Goal: Transaction & Acquisition: Purchase product/service

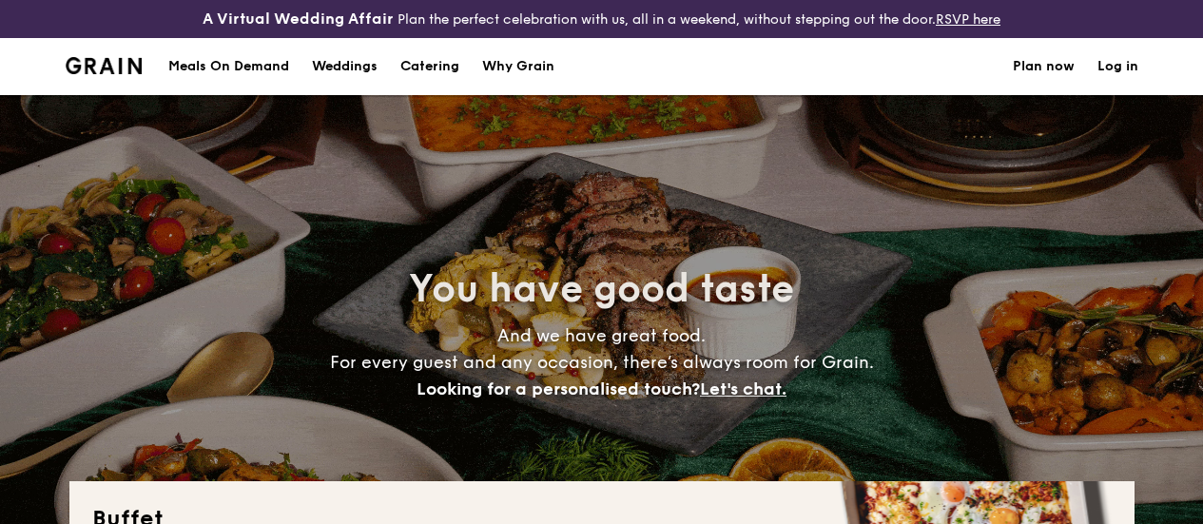
select select
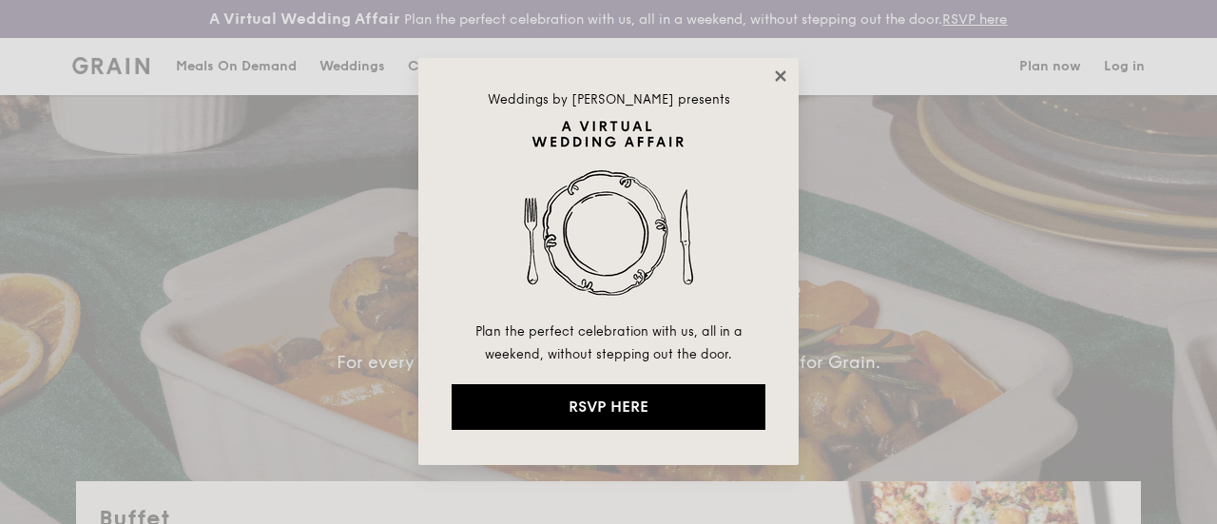
click at [781, 75] on icon at bounding box center [780, 75] width 10 height 10
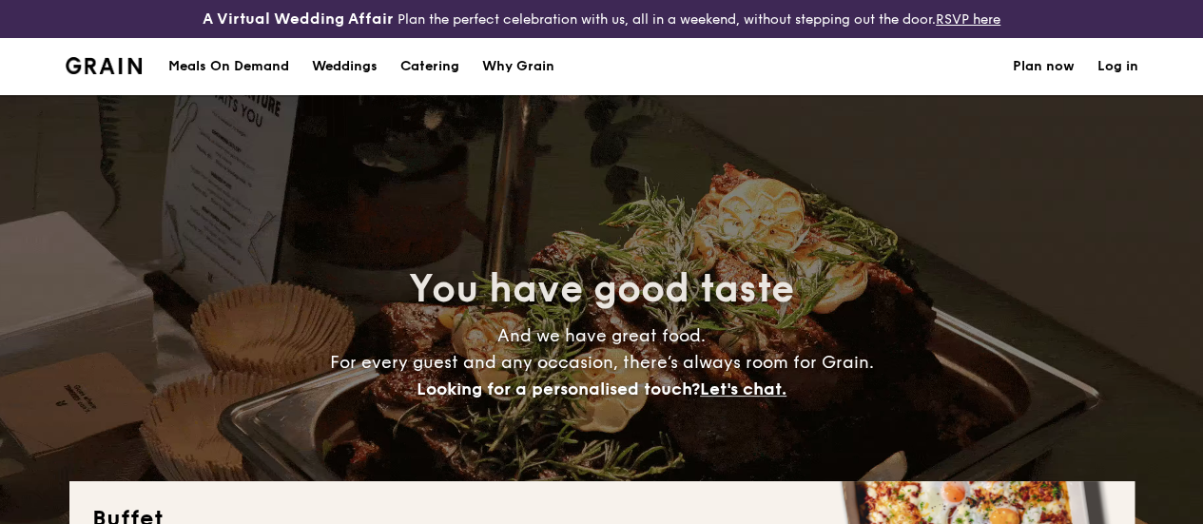
click at [439, 81] on h1 "Catering" at bounding box center [429, 66] width 59 height 57
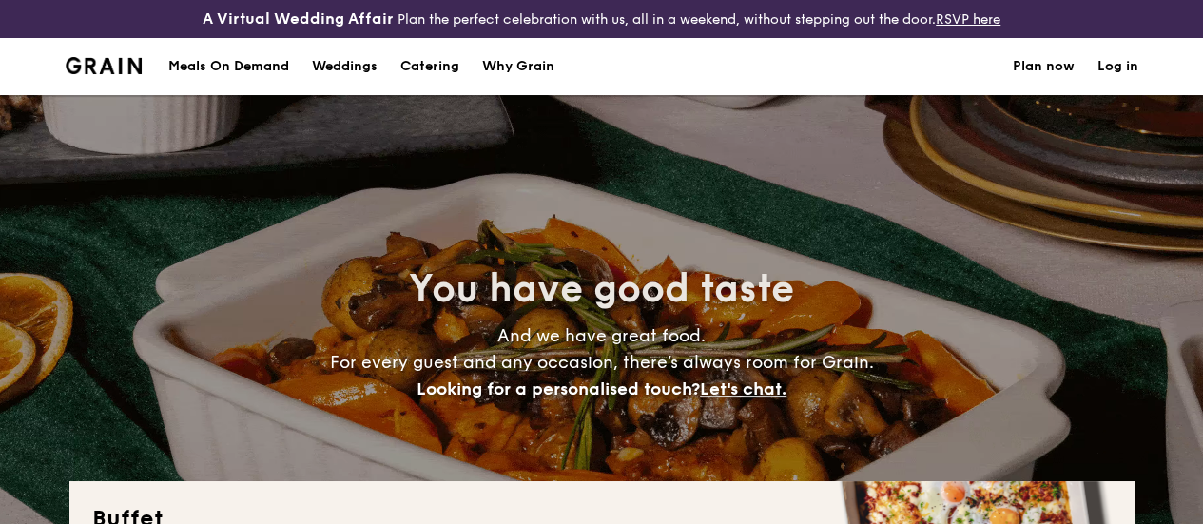
click at [439, 85] on h1 "Catering" at bounding box center [429, 66] width 59 height 57
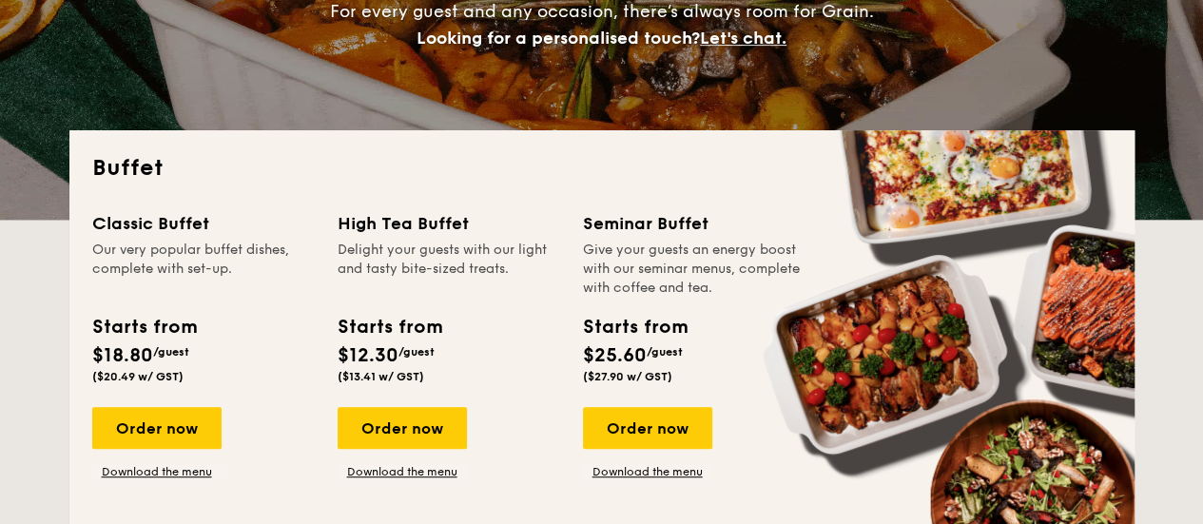
scroll to position [380, 0]
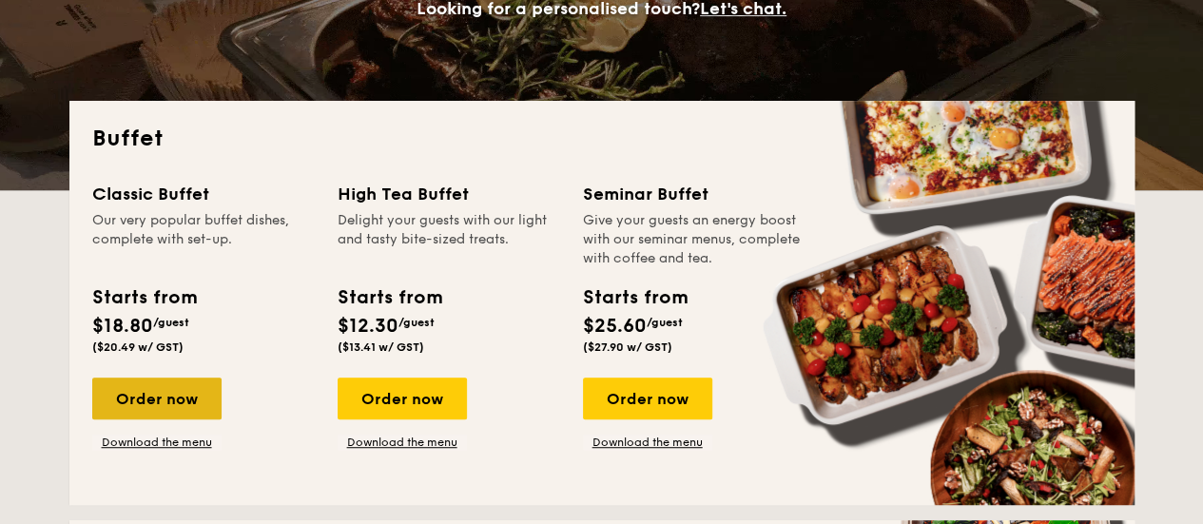
click at [166, 408] on div "Order now" at bounding box center [156, 399] width 129 height 42
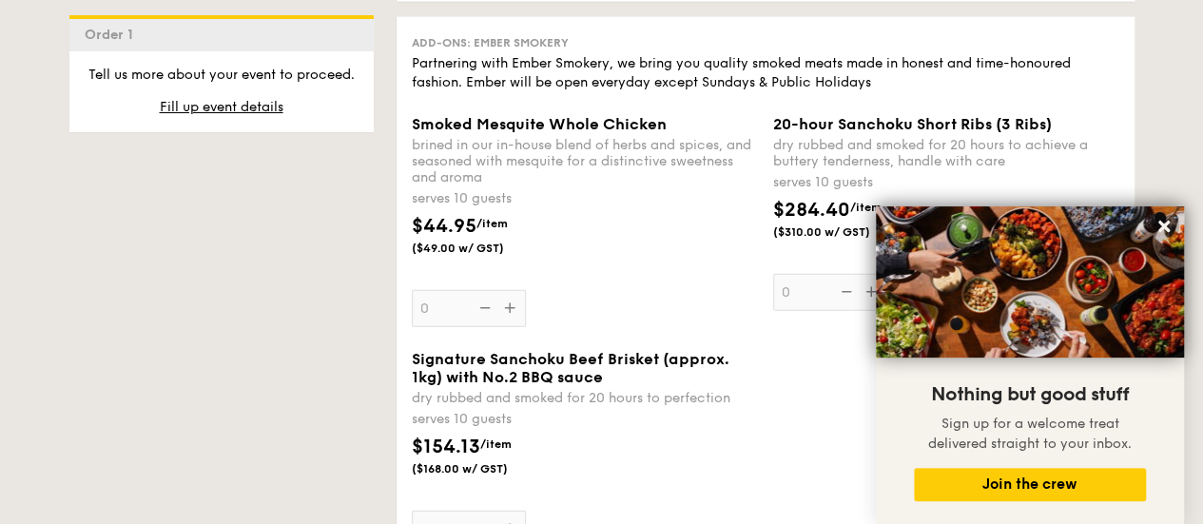
scroll to position [2282, 0]
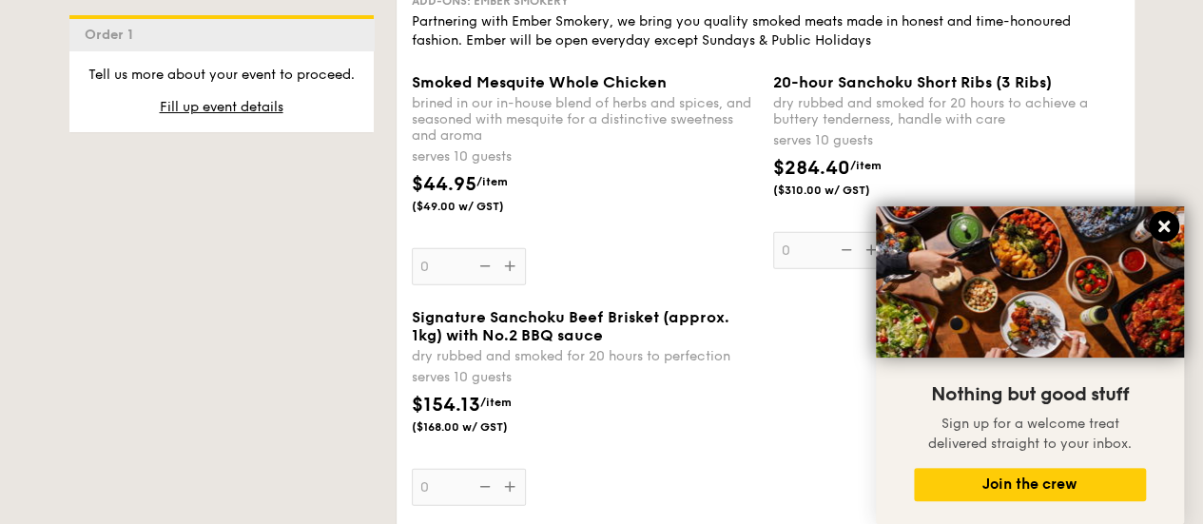
click at [1166, 226] on icon at bounding box center [1163, 226] width 11 height 11
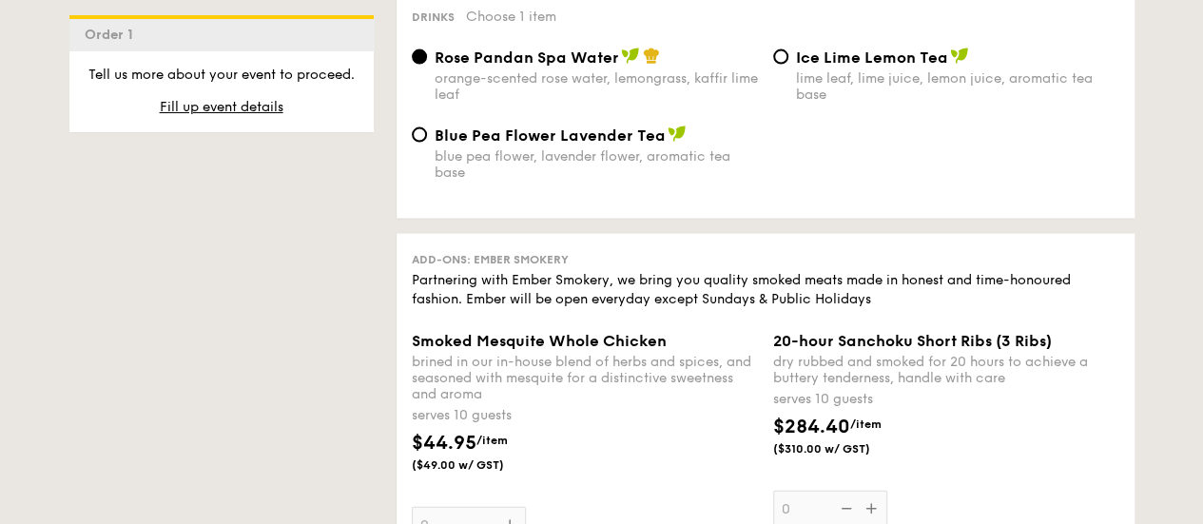
scroll to position [1807, 0]
